Goal: Task Accomplishment & Management: Complete application form

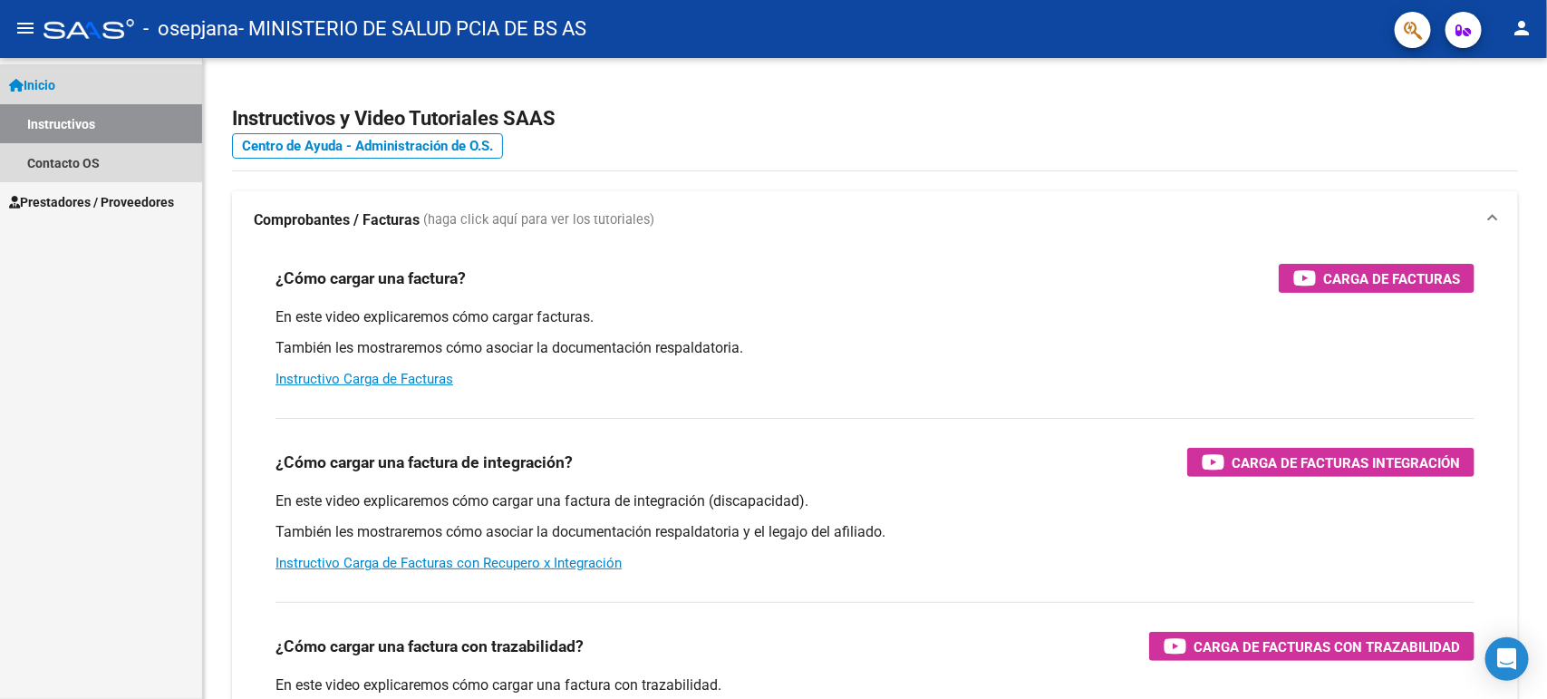
click at [55, 79] on span "Inicio" at bounding box center [32, 85] width 46 height 20
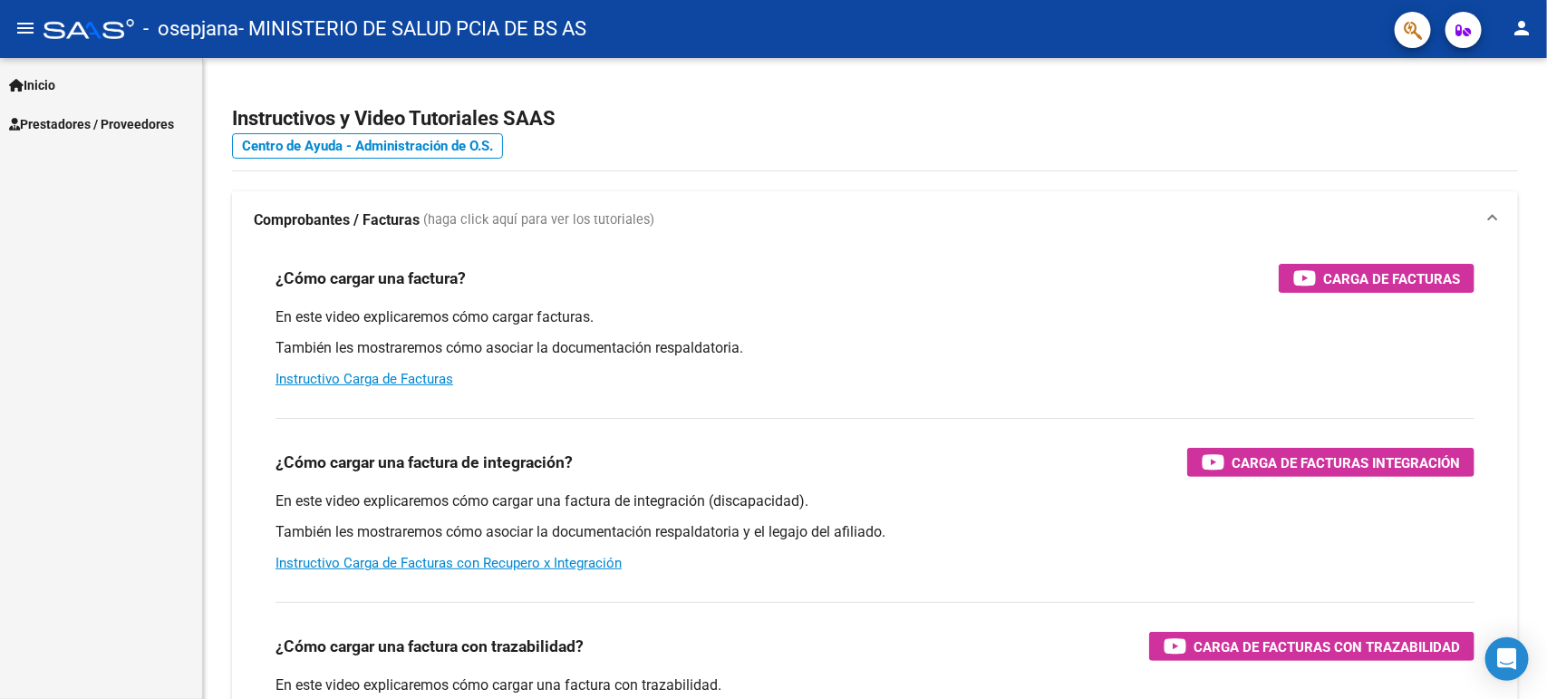
click at [45, 83] on span "Inicio" at bounding box center [32, 85] width 46 height 20
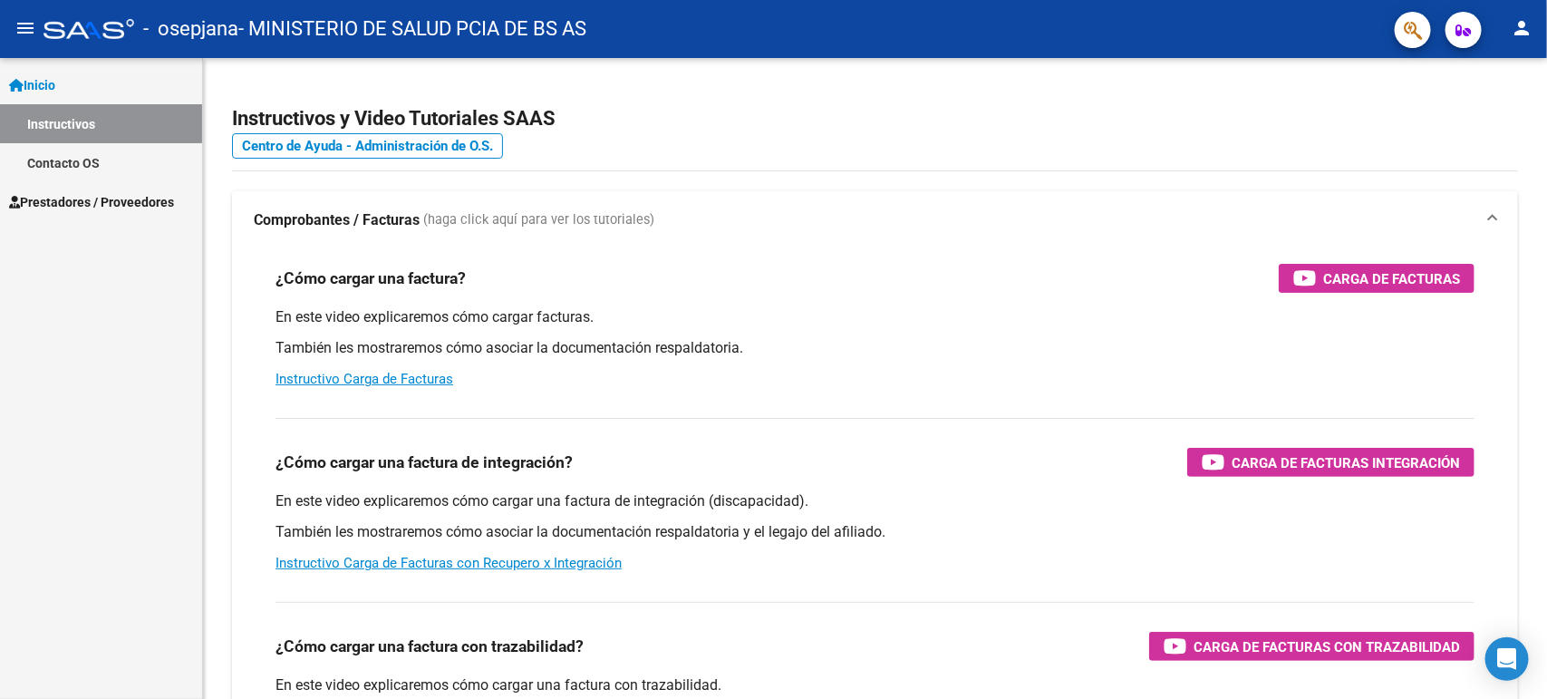
click at [66, 200] on span "Prestadores / Proveedores" at bounding box center [91, 202] width 165 height 20
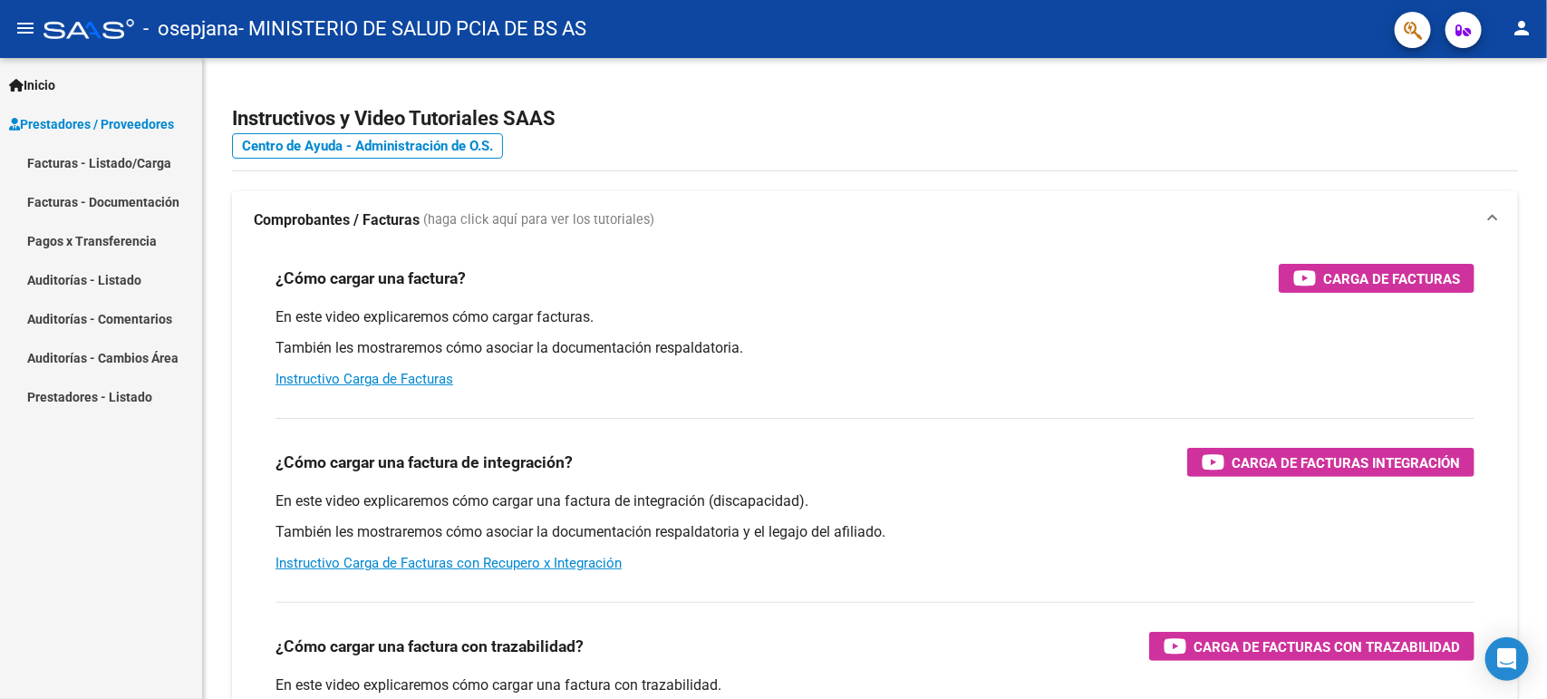
click at [68, 154] on link "Facturas - Listado/Carga" at bounding box center [101, 162] width 202 height 39
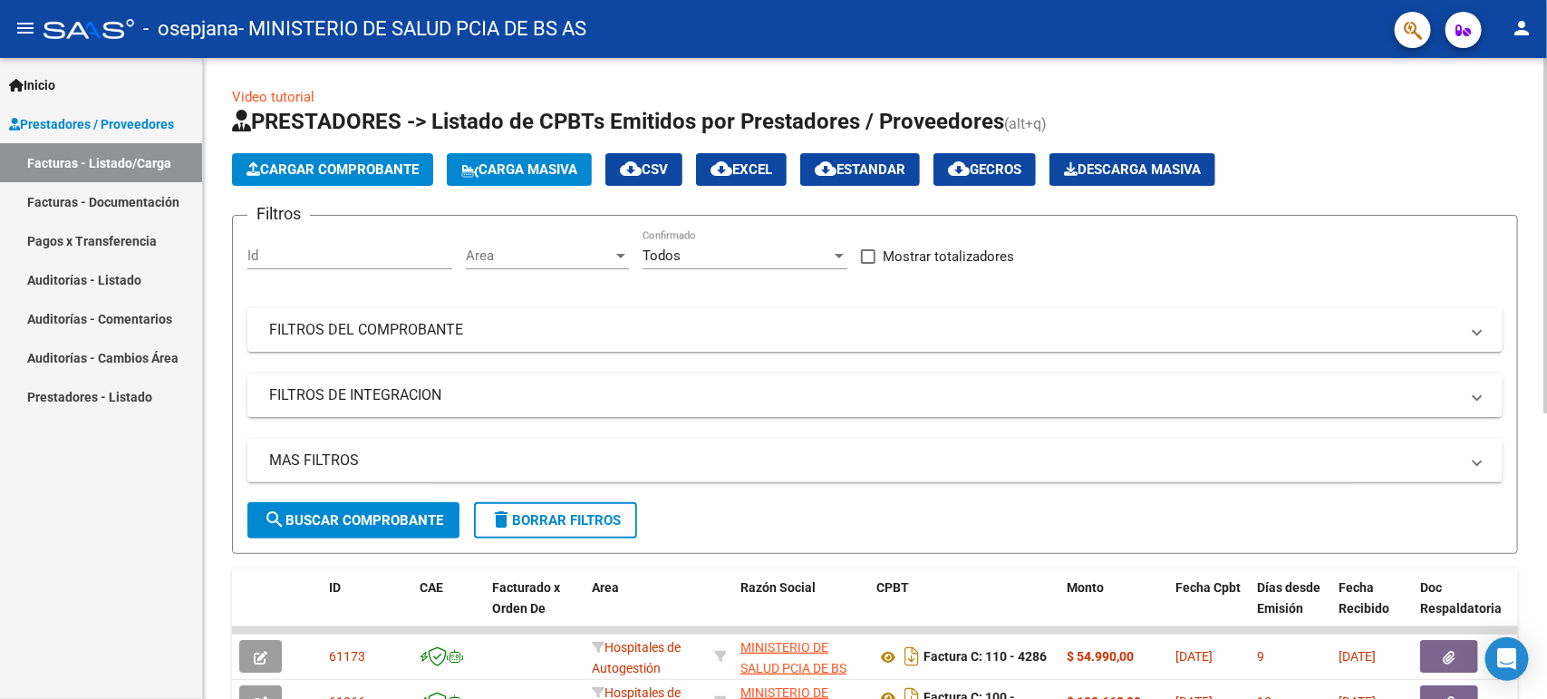
click at [291, 174] on span "Cargar Comprobante" at bounding box center [332, 169] width 172 height 16
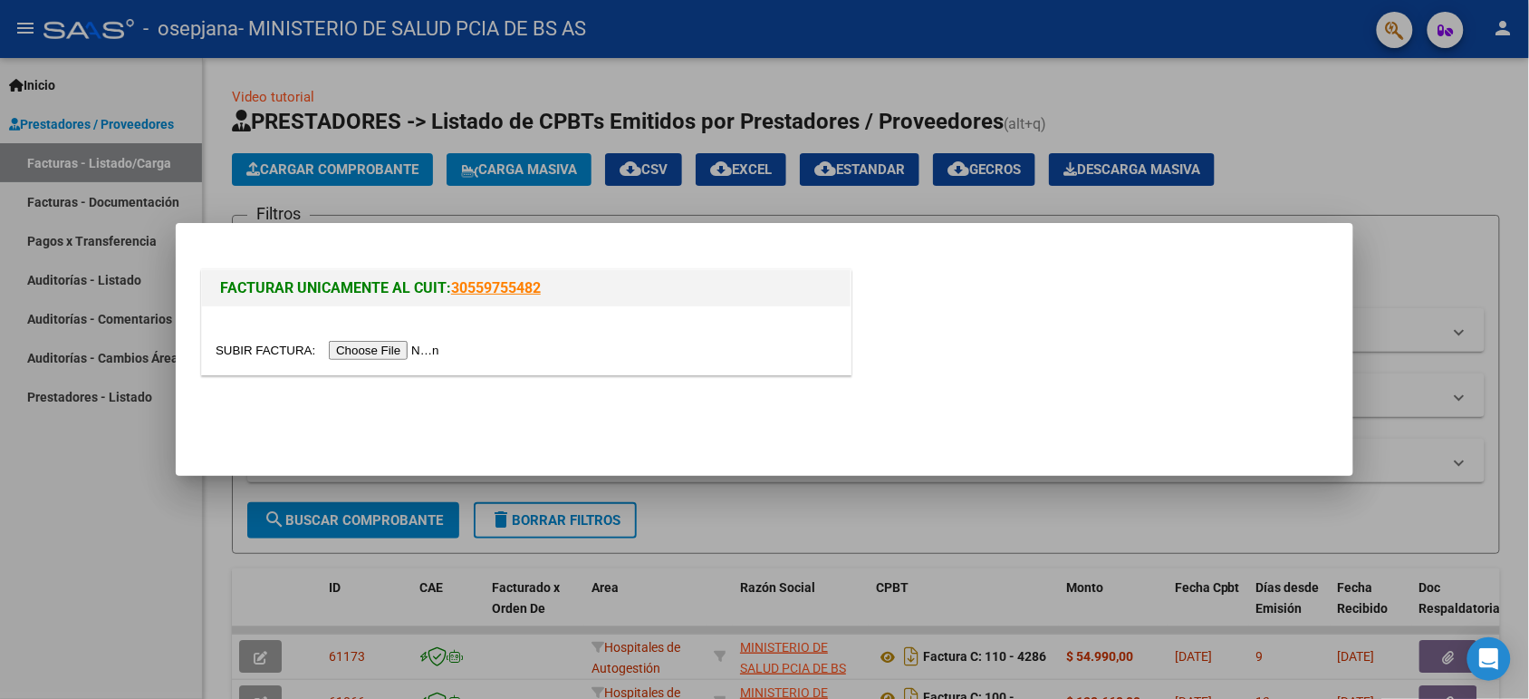
click at [428, 350] on input "file" at bounding box center [330, 350] width 229 height 19
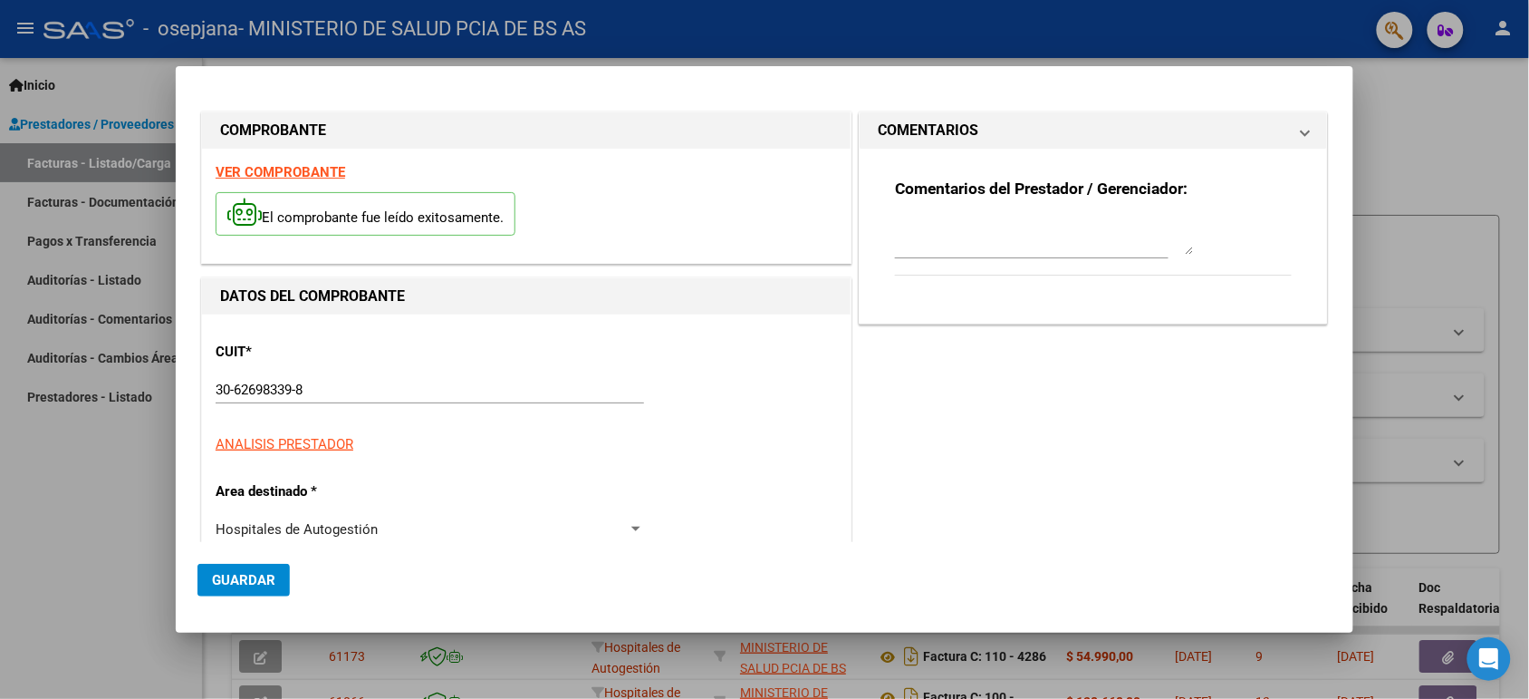
type input "14166"
type input "$ 14.488,00"
type input "[DATE]"
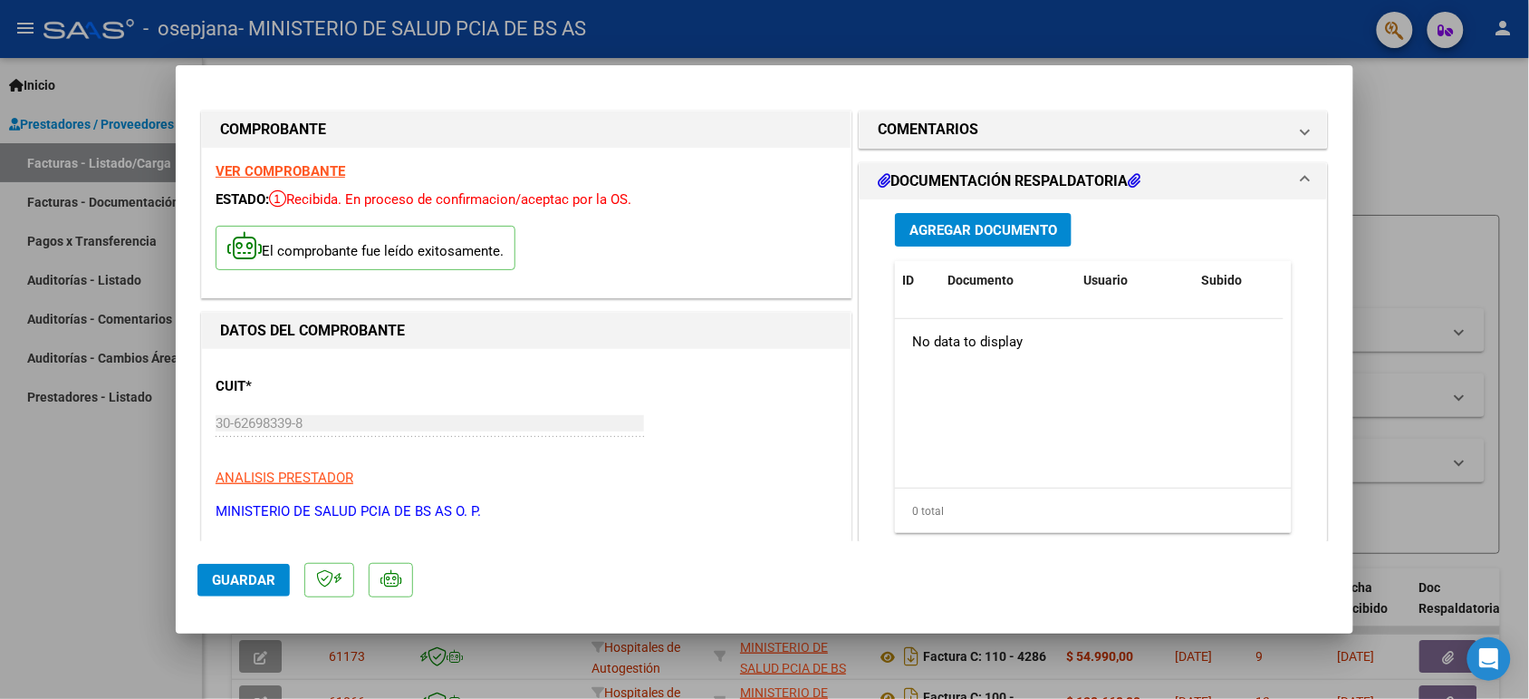
click at [1006, 223] on span "Agregar Documento" at bounding box center [984, 230] width 148 height 16
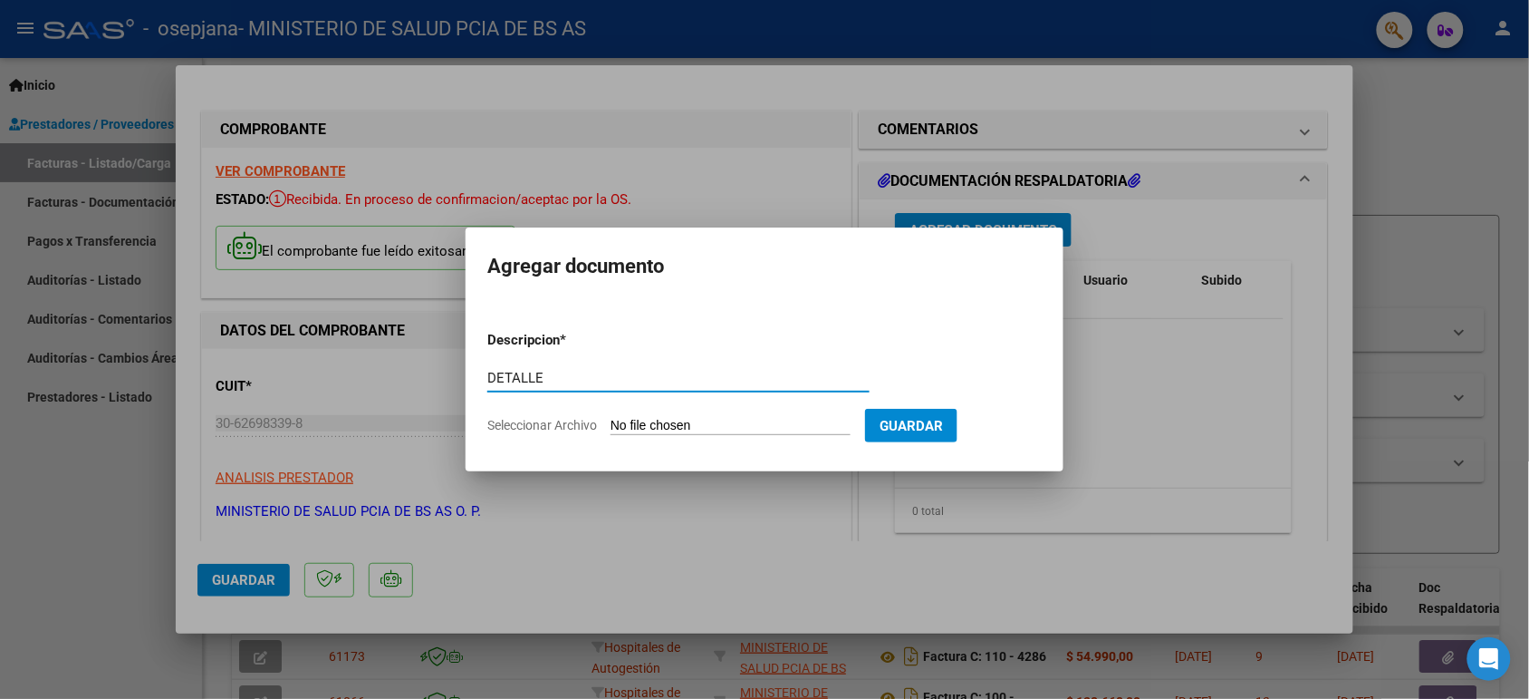
type input "DETALLE"
click at [729, 424] on input "Seleccionar Archivo" at bounding box center [731, 426] width 240 height 17
type input "C:\fakepath\DET 14166.pdf"
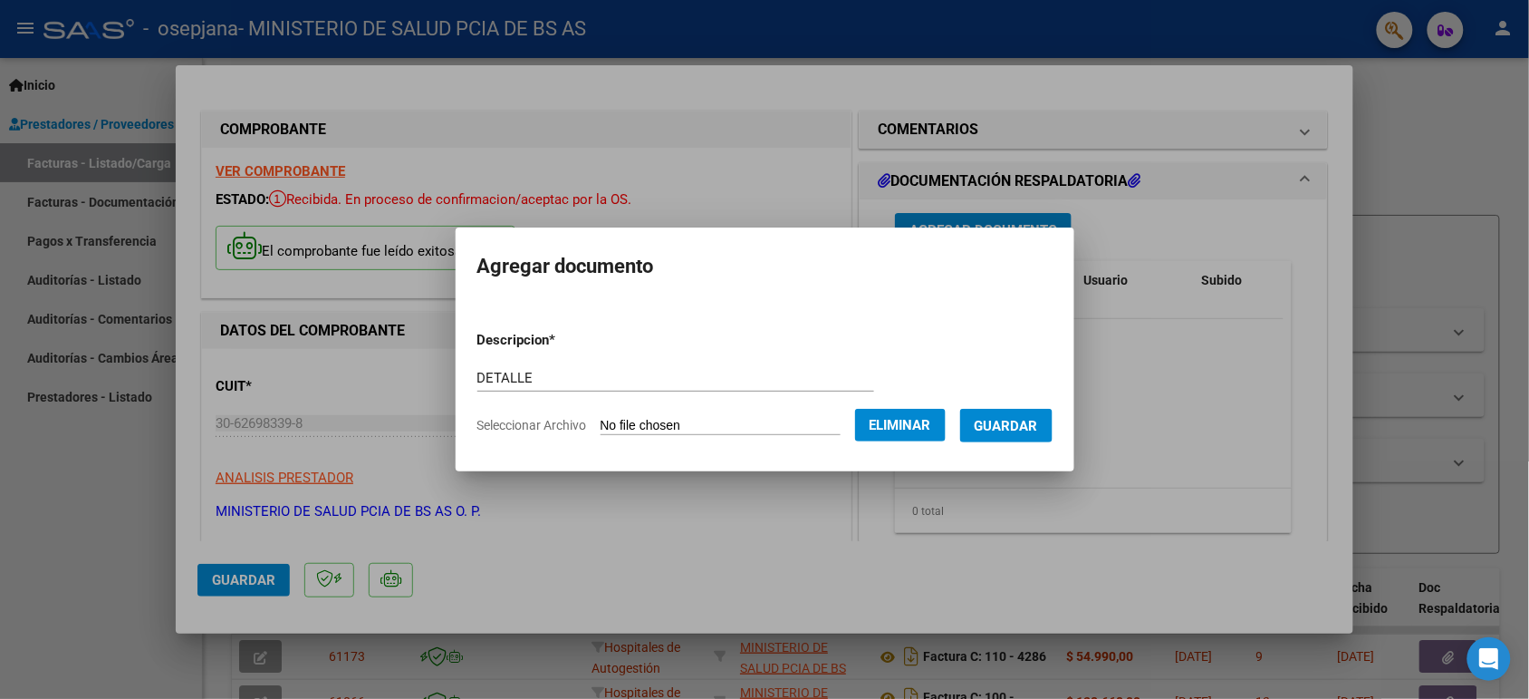
click at [1010, 427] on span "Guardar" at bounding box center [1006, 426] width 63 height 16
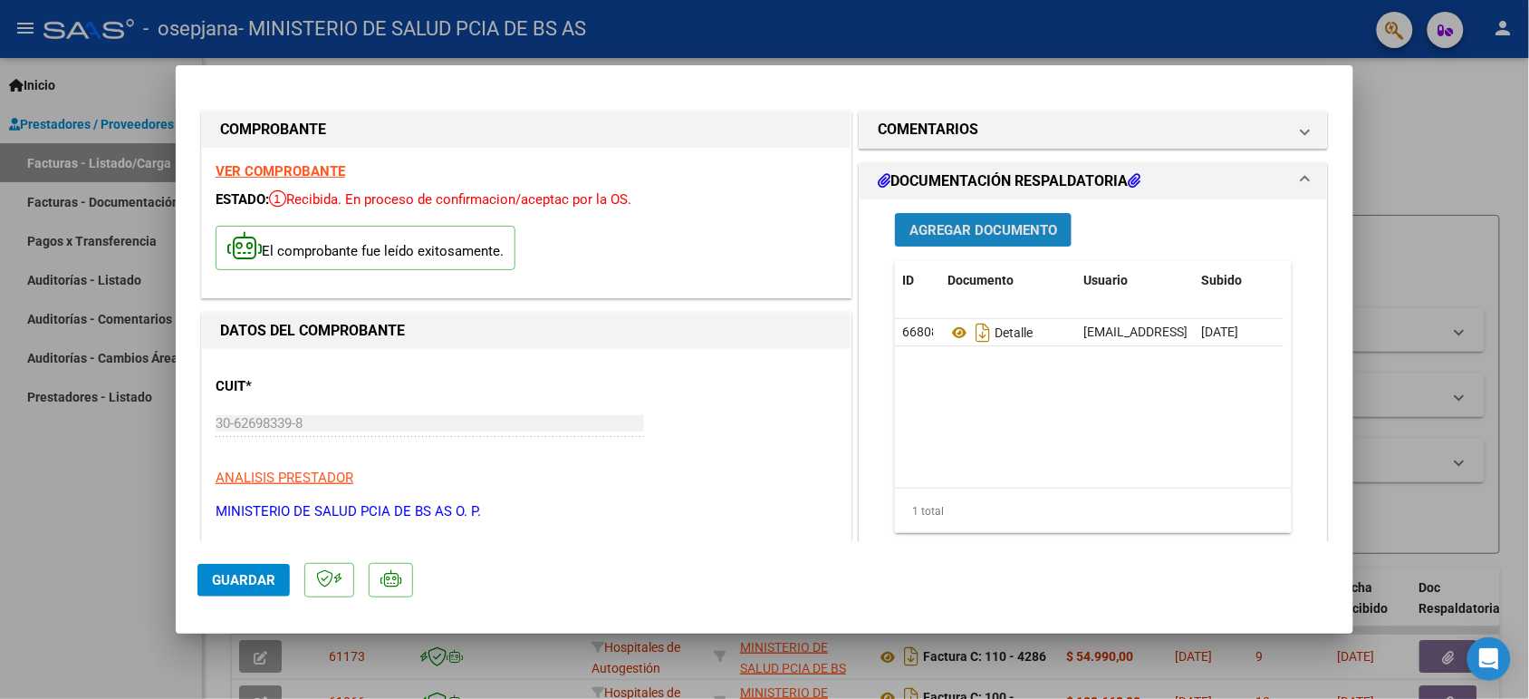
click at [1017, 231] on span "Agregar Documento" at bounding box center [984, 230] width 148 height 16
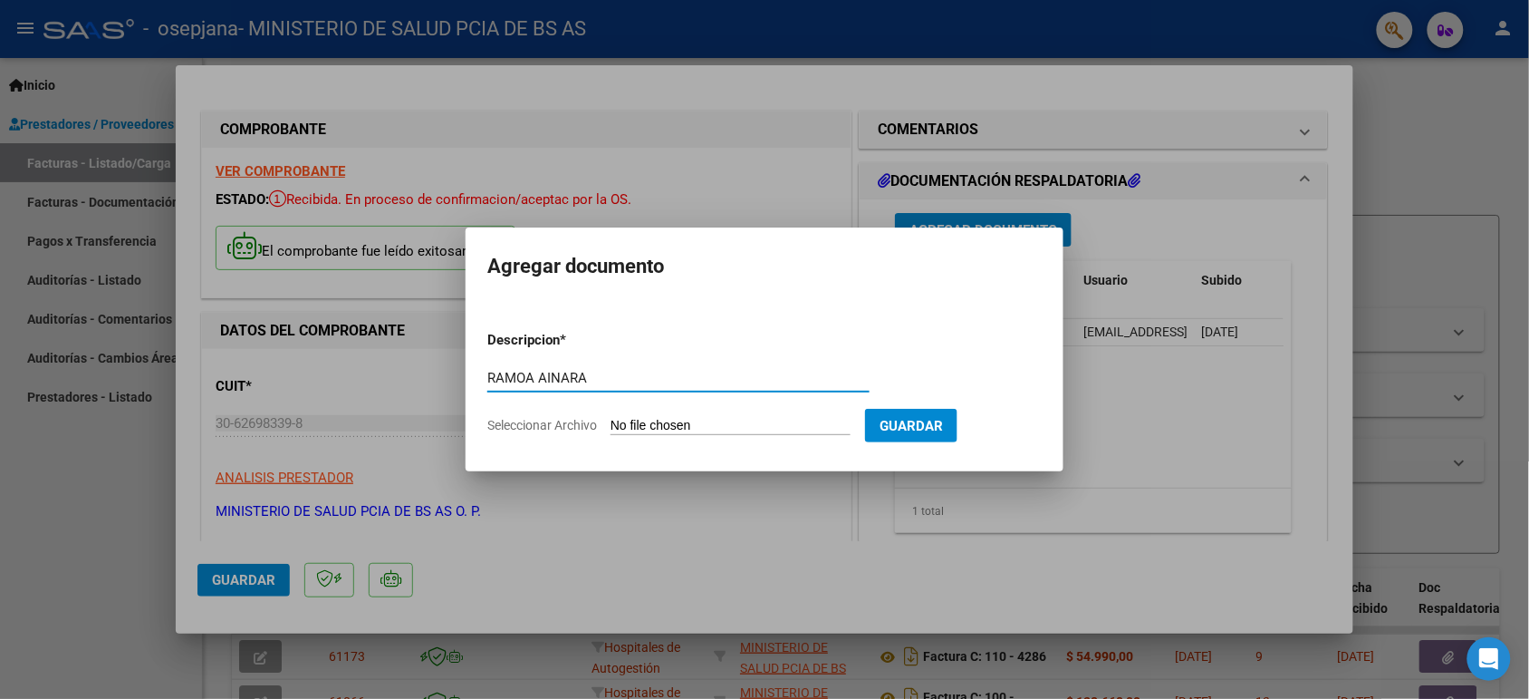
type input "RAMOA AINARA"
click at [663, 428] on input "Seleccionar Archivo" at bounding box center [731, 426] width 240 height 17
type input "C:\fakepath\RAMOA AINARA 2703.pdf"
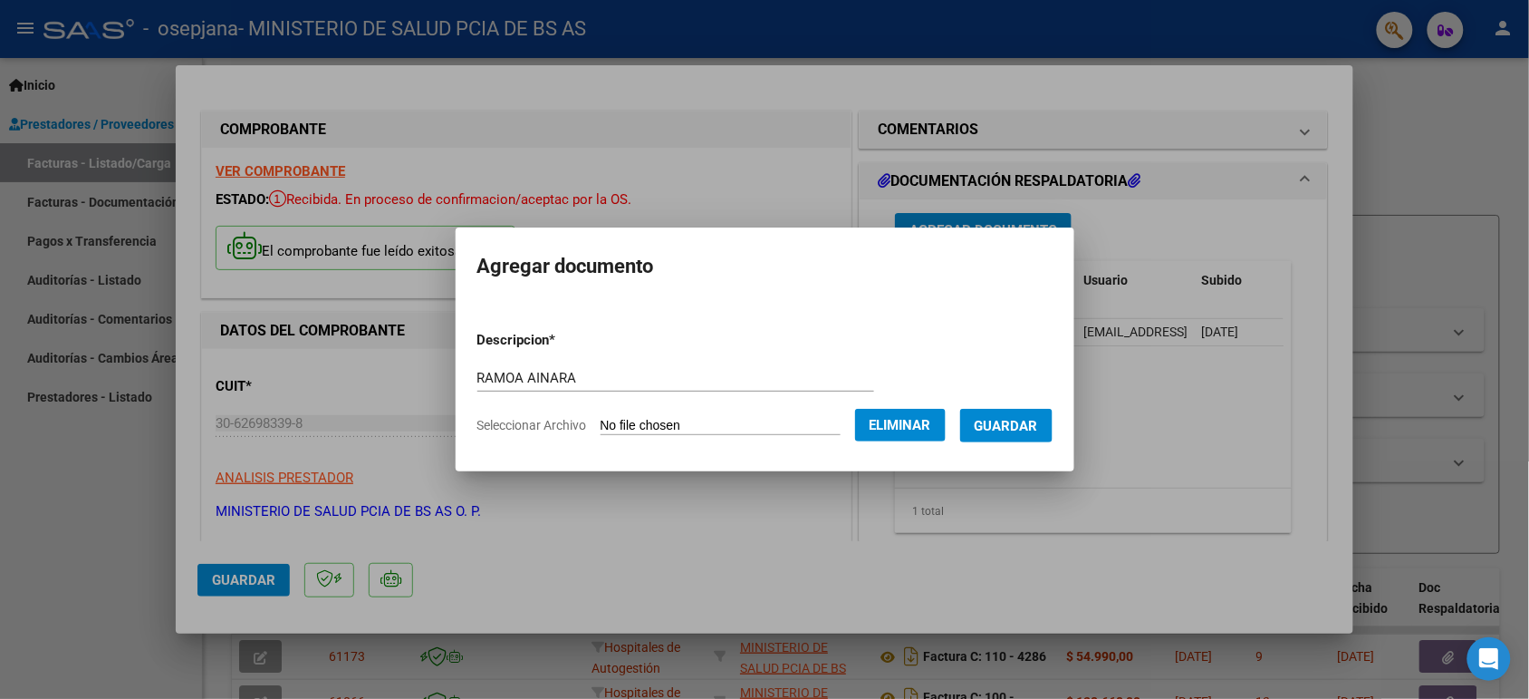
click at [1037, 426] on span "Guardar" at bounding box center [1006, 426] width 63 height 16
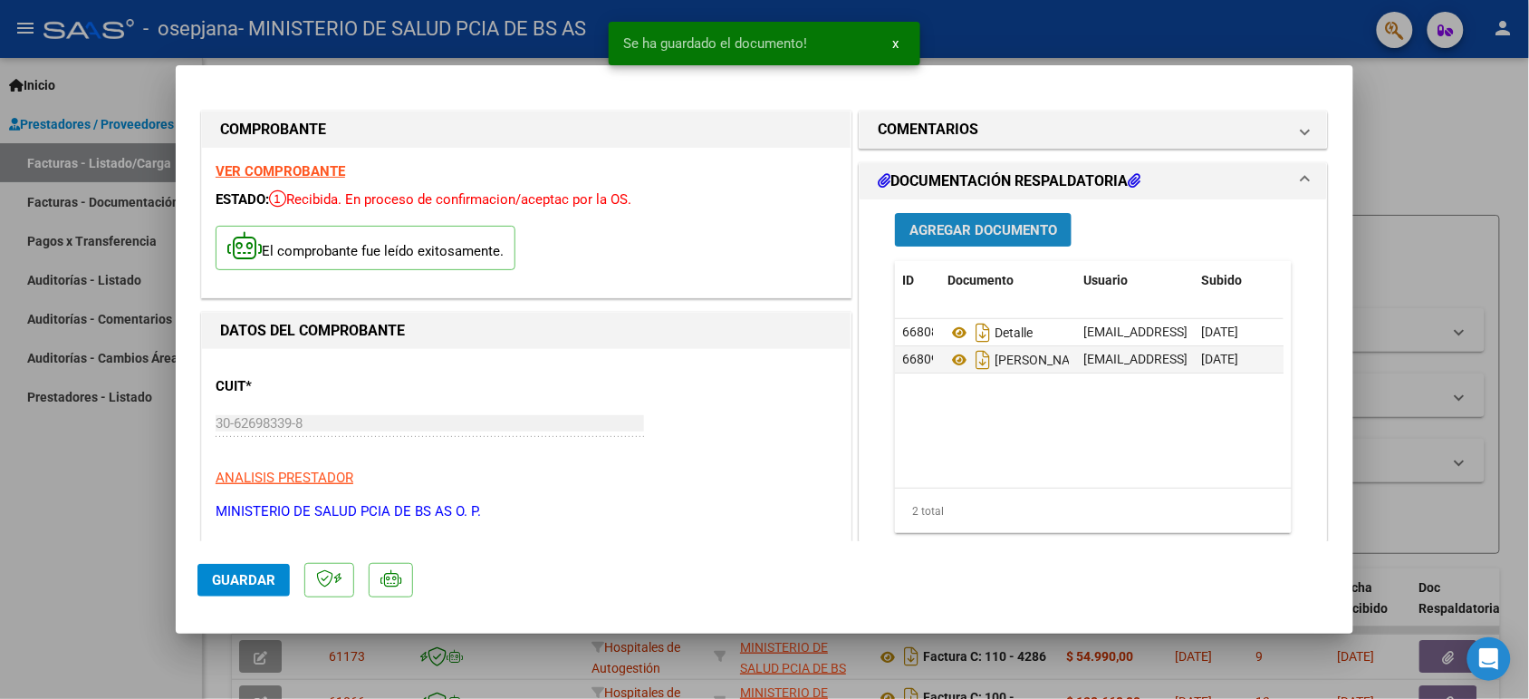
click at [976, 219] on button "Agregar Documento" at bounding box center [983, 230] width 177 height 34
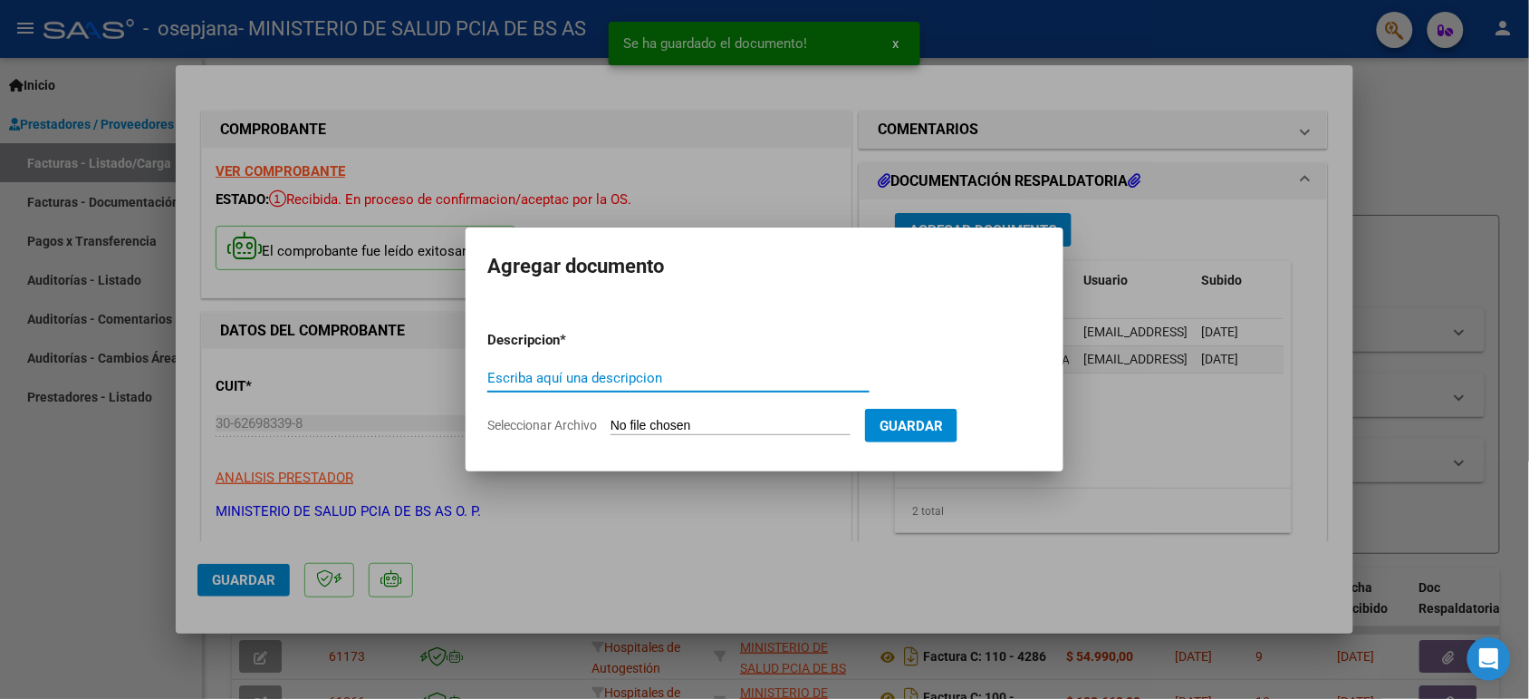
click at [505, 381] on input "Escriba aquí una descripcion" at bounding box center [678, 378] width 382 height 16
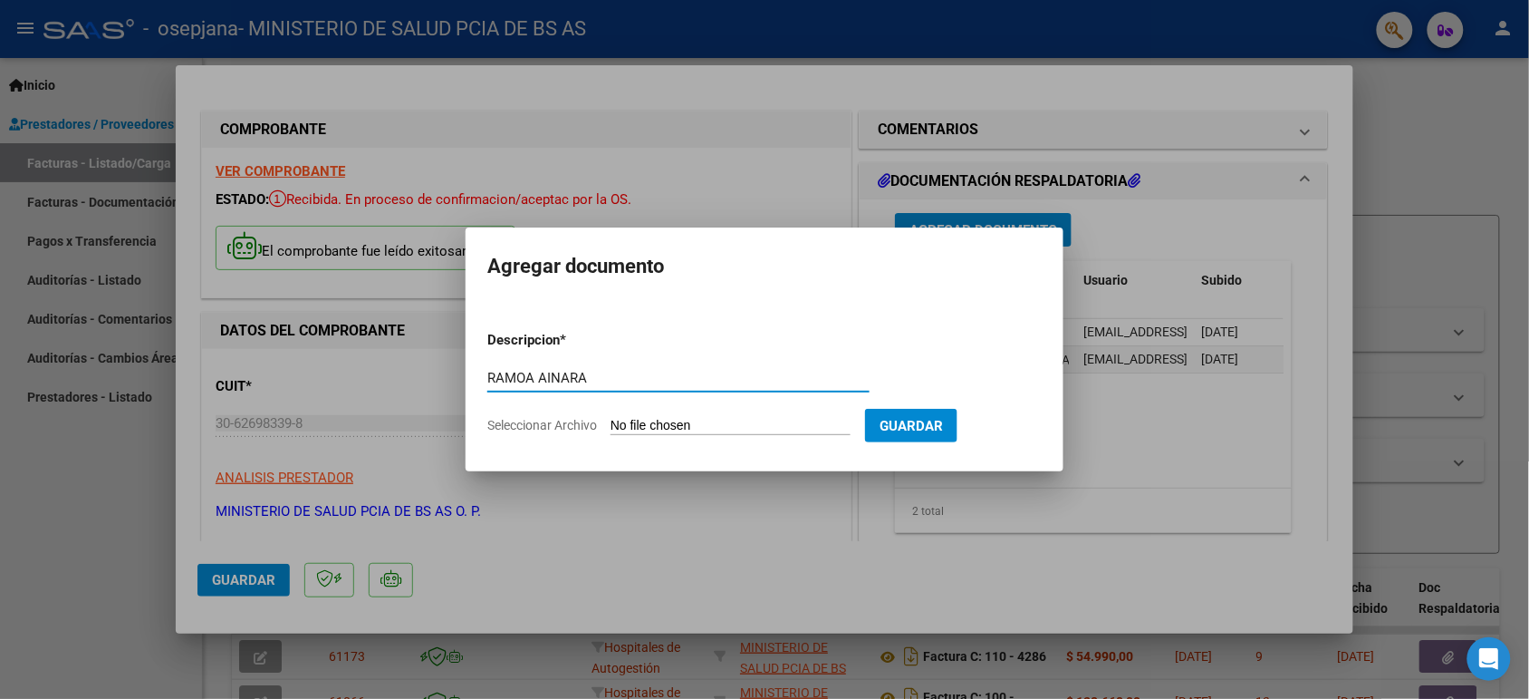
type input "RAMOA AINARA"
click at [661, 423] on input "Seleccionar Archivo" at bounding box center [731, 426] width 240 height 17
type input "C:\fakepath\RAMOA AINARA AYLEN 3103.pdf"
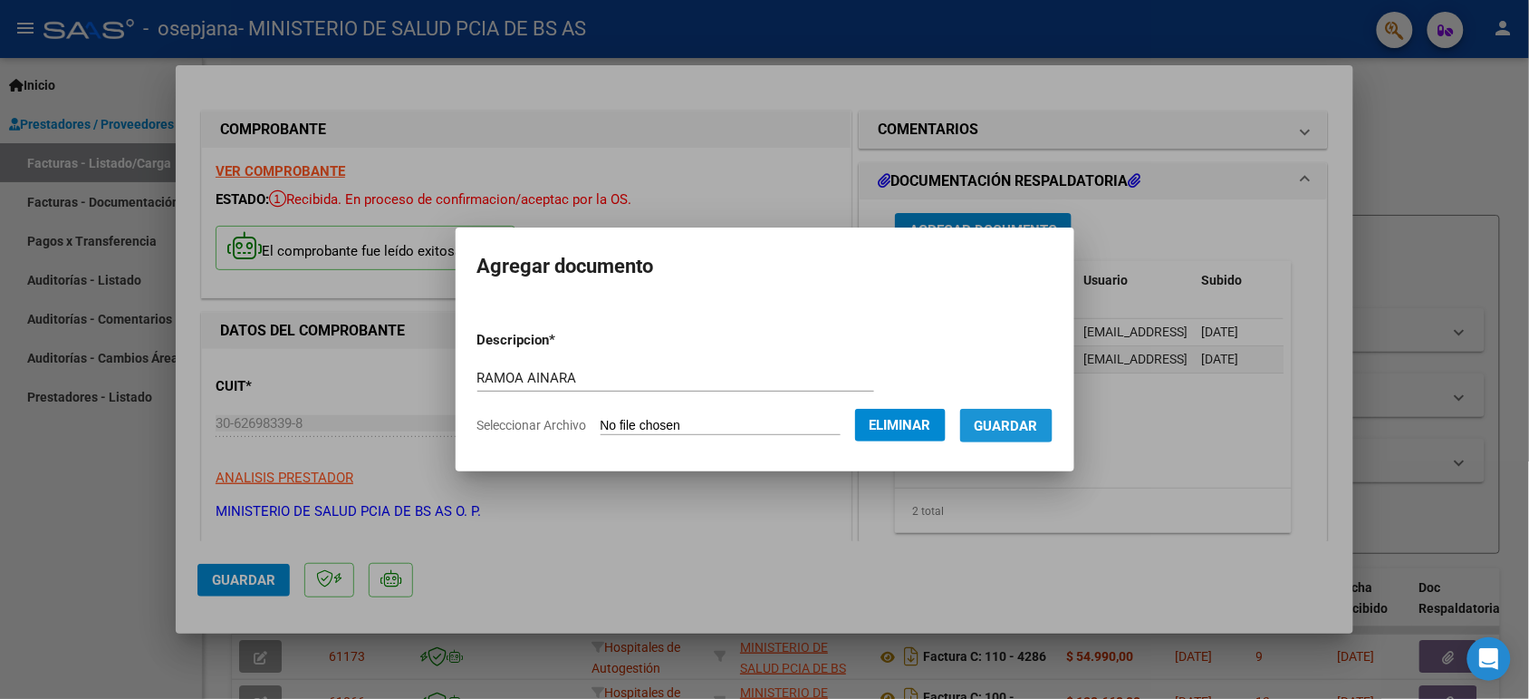
click at [1020, 428] on span "Guardar" at bounding box center [1006, 426] width 63 height 16
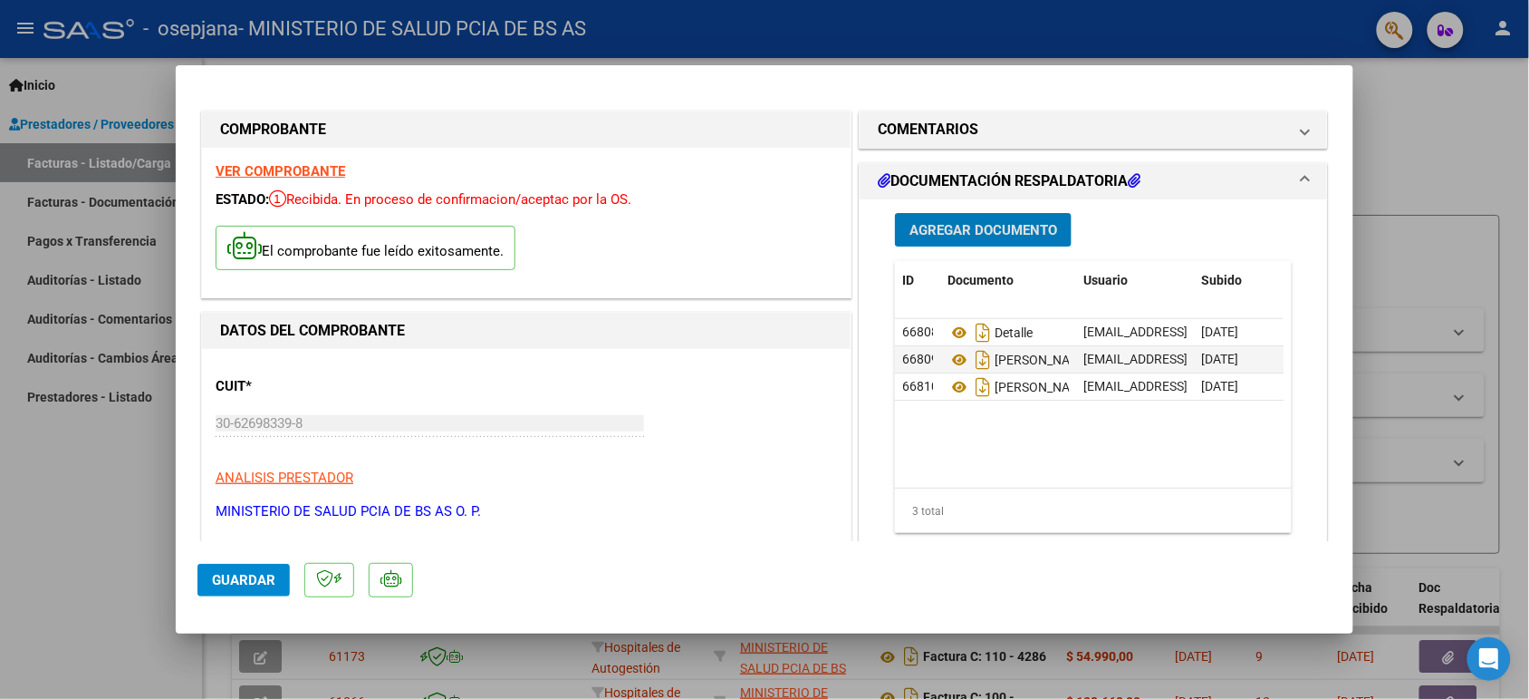
click at [225, 581] on span "Guardar" at bounding box center [243, 580] width 63 height 16
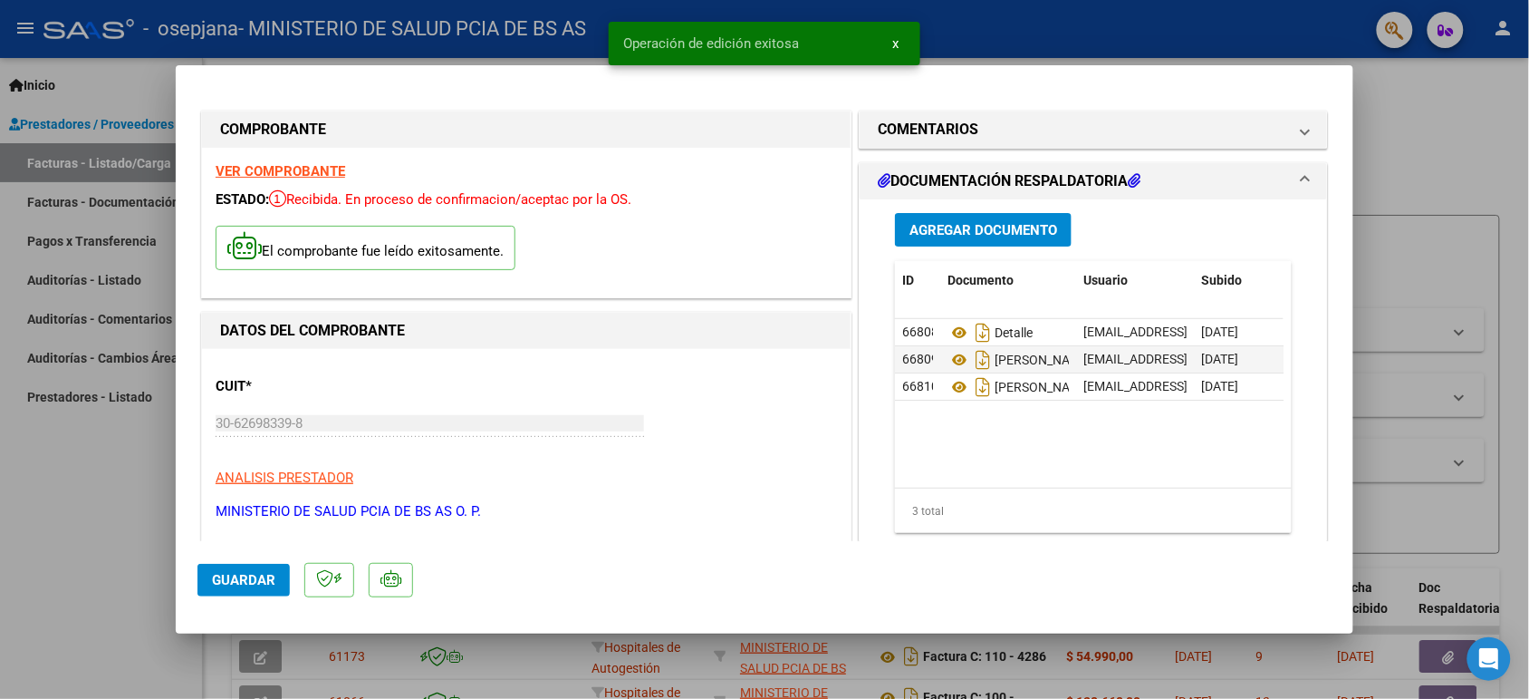
click at [895, 46] on span "x" at bounding box center [895, 43] width 6 height 16
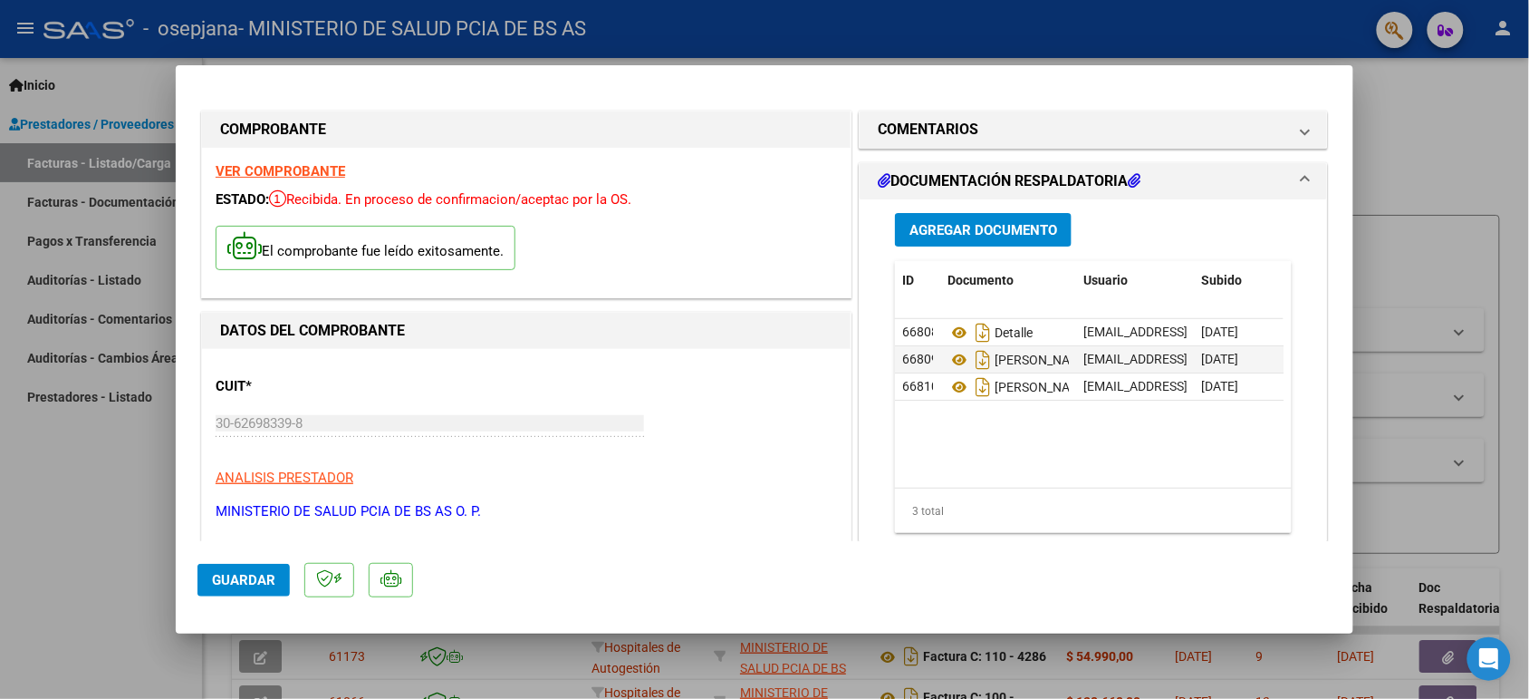
click at [139, 444] on div at bounding box center [764, 349] width 1529 height 699
type input "$ 0,00"
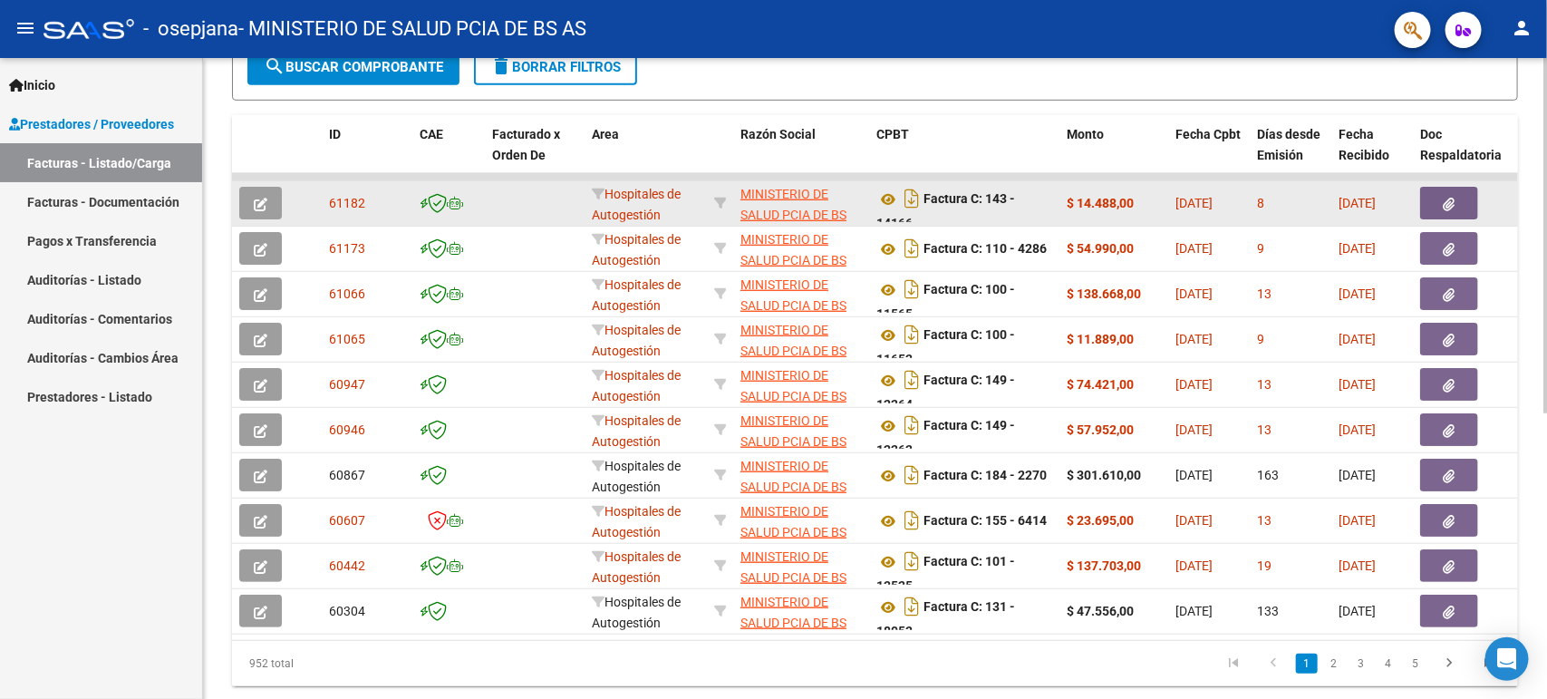
scroll to position [514, 0]
